Goal: Register for event/course

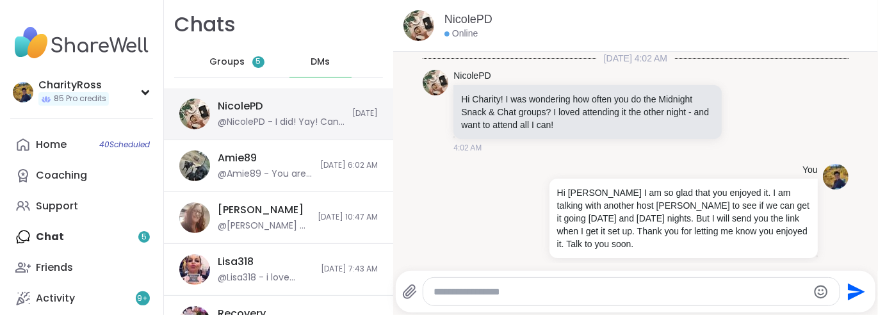
click at [323, 104] on div "NicolePD @NicolePD - I did! Yay! Can't wait for them!!!" at bounding box center [281, 113] width 127 height 29
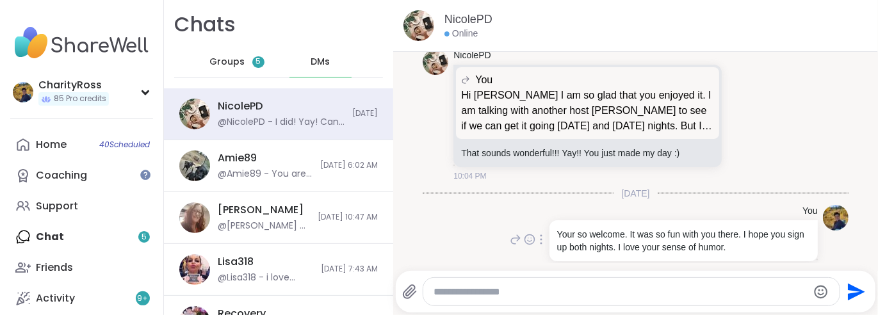
scroll to position [418, 0]
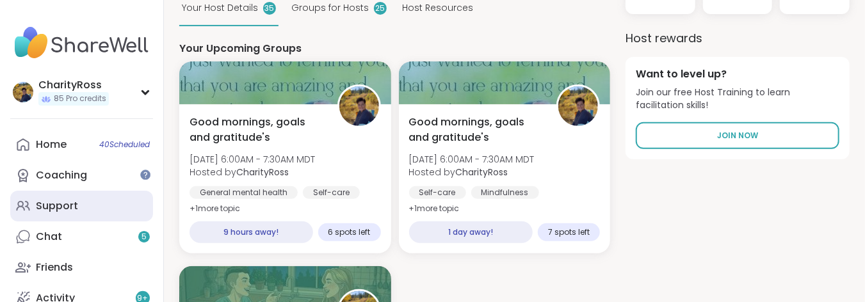
click at [72, 199] on div "Support" at bounding box center [57, 206] width 42 height 14
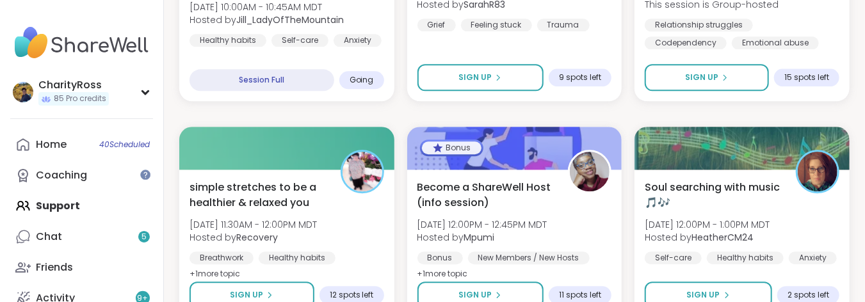
scroll to position [1536, 0]
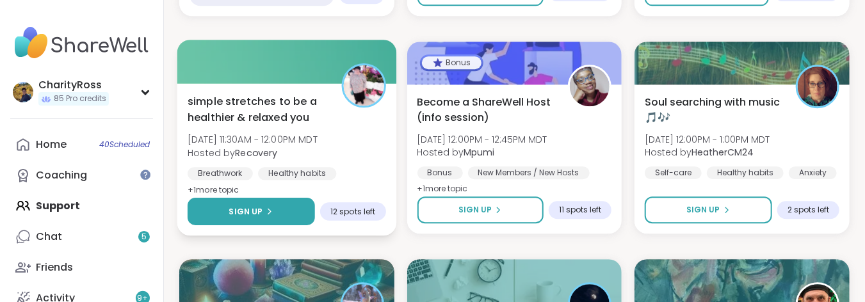
click at [258, 205] on span "Sign Up" at bounding box center [246, 211] width 34 height 12
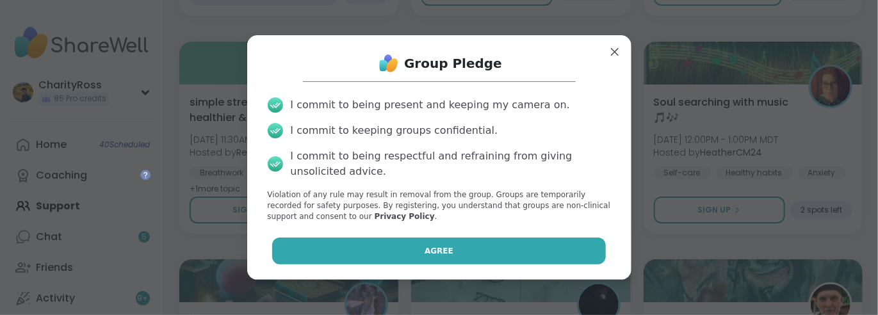
click at [314, 255] on button "Agree" at bounding box center [438, 250] width 333 height 27
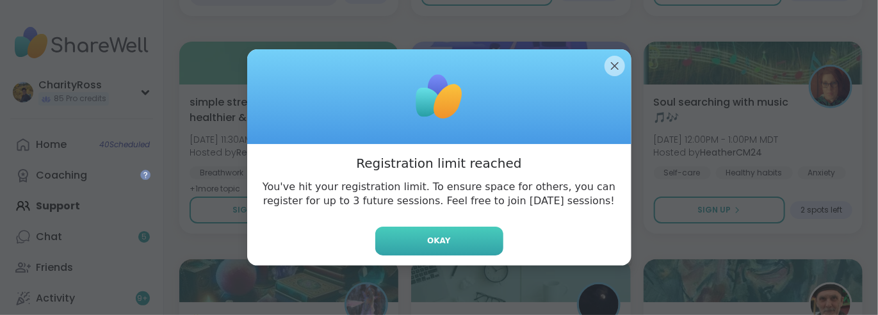
click at [375, 242] on button "Okay" at bounding box center [439, 241] width 128 height 29
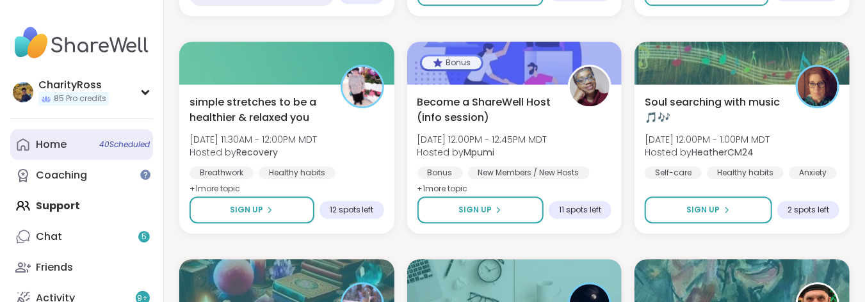
click at [96, 140] on link "Home 40 Scheduled" at bounding box center [81, 144] width 143 height 31
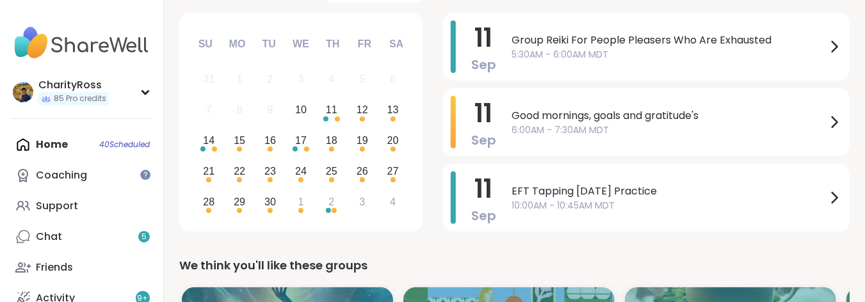
scroll to position [170, 0]
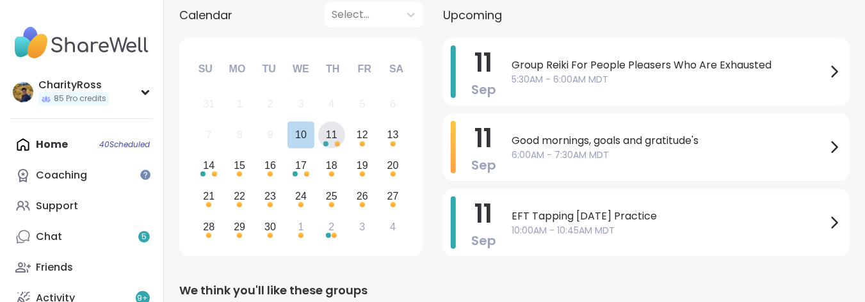
click at [330, 140] on div "11" at bounding box center [332, 134] width 12 height 17
click at [357, 145] on div "12" at bounding box center [362, 136] width 28 height 28
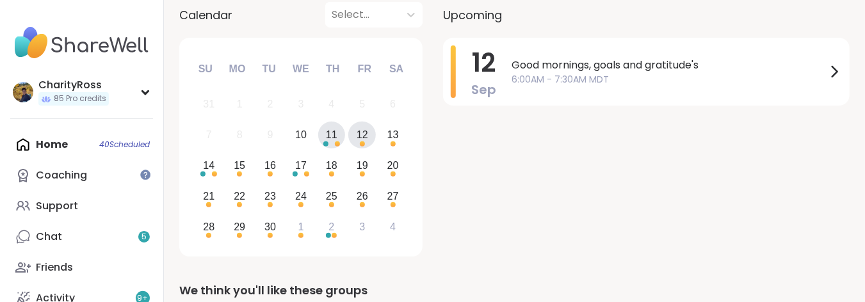
click at [330, 145] on div "11" at bounding box center [332, 136] width 28 height 28
